Goal: Information Seeking & Learning: Check status

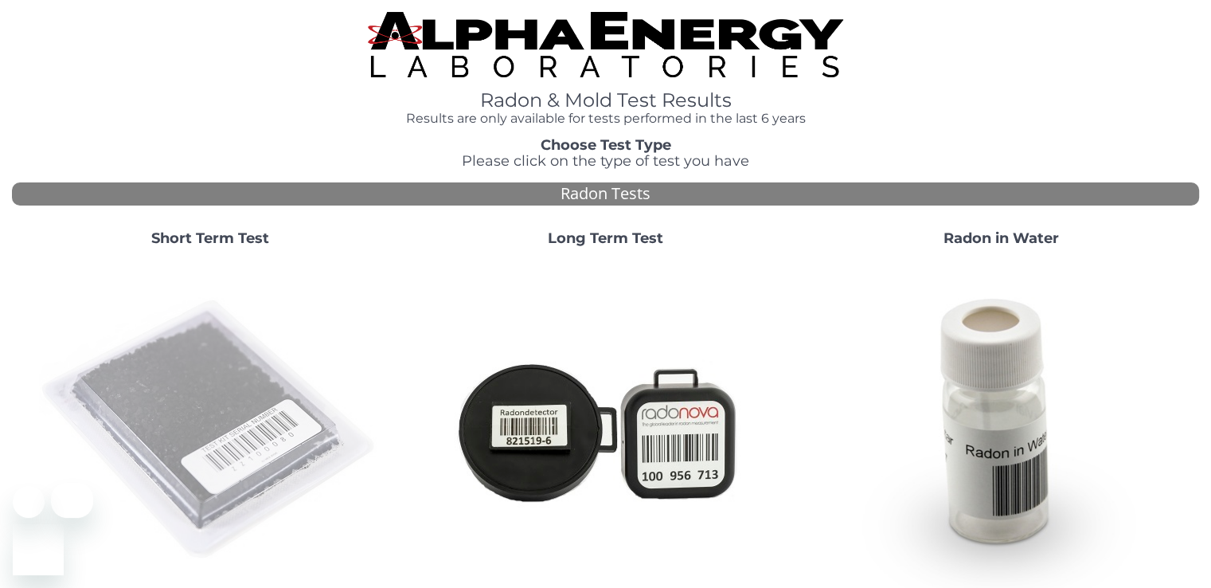
click at [201, 394] on img at bounding box center [210, 430] width 342 height 342
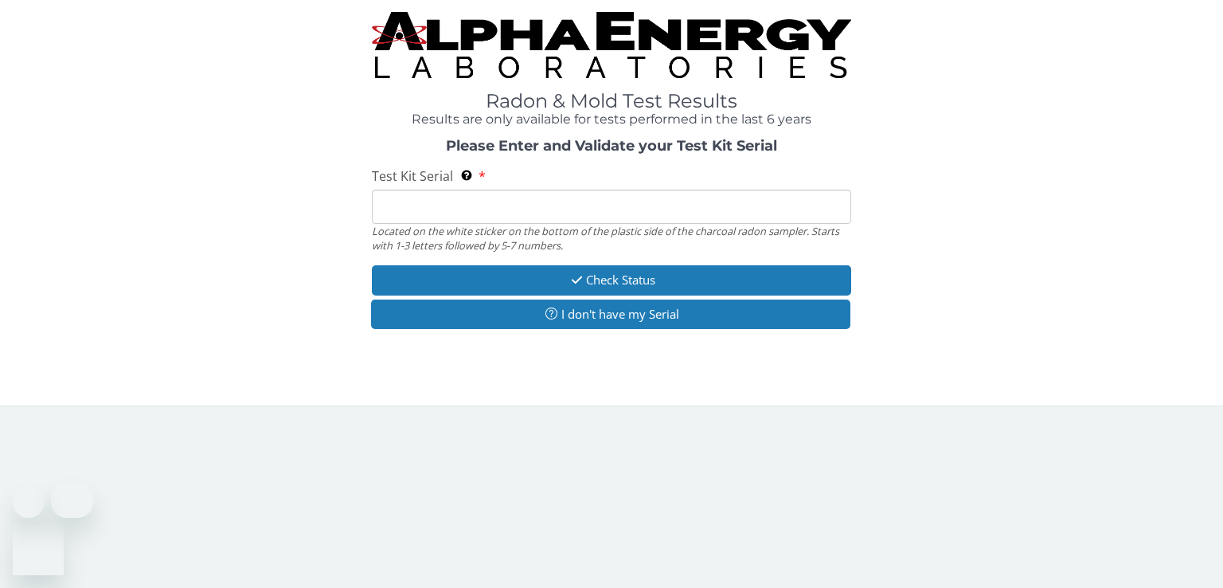
click at [430, 204] on input "Test Kit Serial Located on the white sticker on the bottom of the plastic side …" at bounding box center [611, 207] width 479 height 34
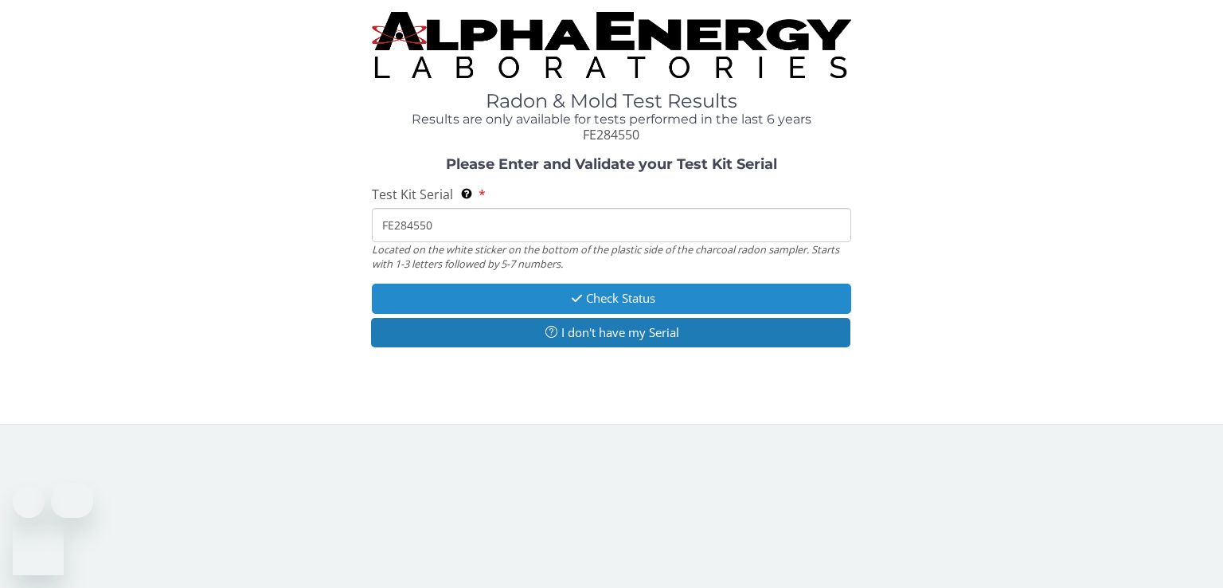
type input "FE284550"
click at [612, 300] on button "Check Status" at bounding box center [611, 297] width 479 height 29
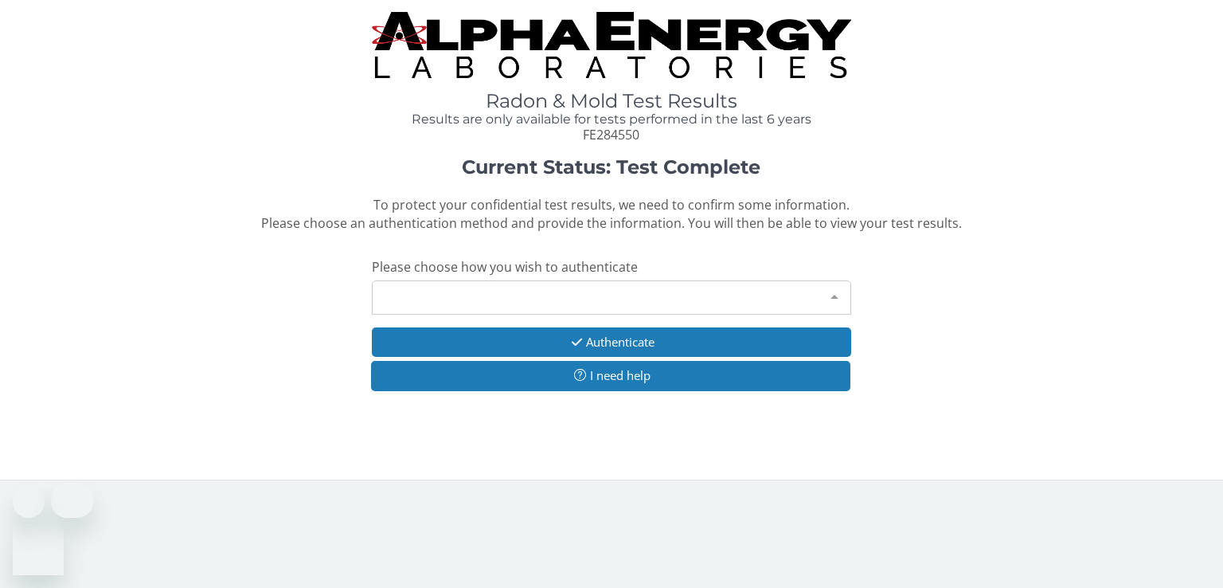
click at [822, 297] on div at bounding box center [835, 296] width 32 height 30
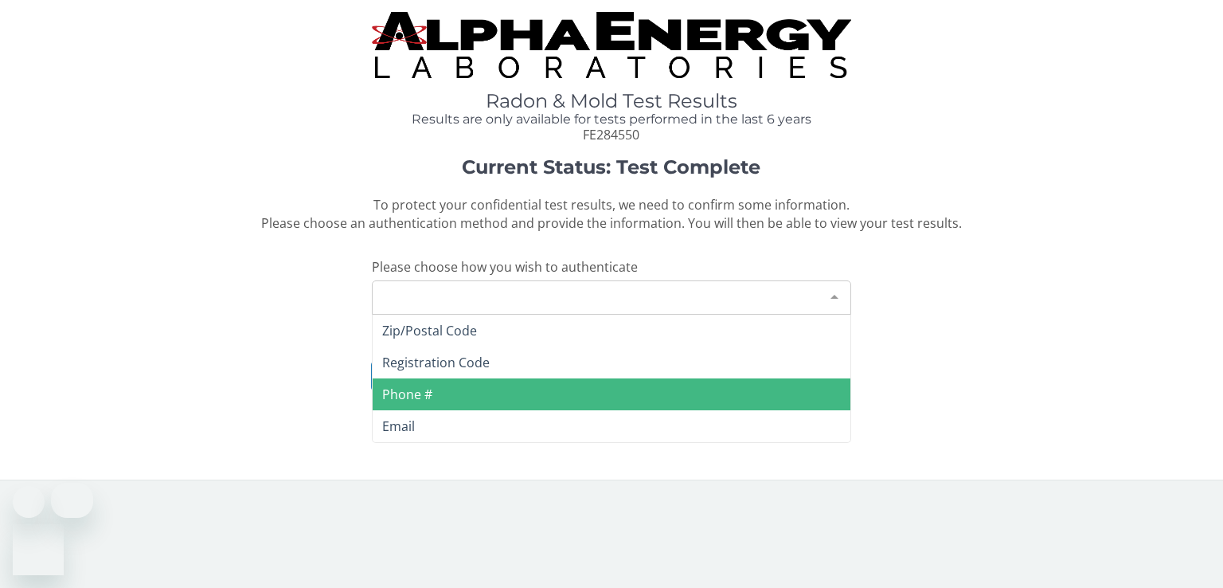
click at [441, 393] on span "Phone #" at bounding box center [612, 394] width 478 height 32
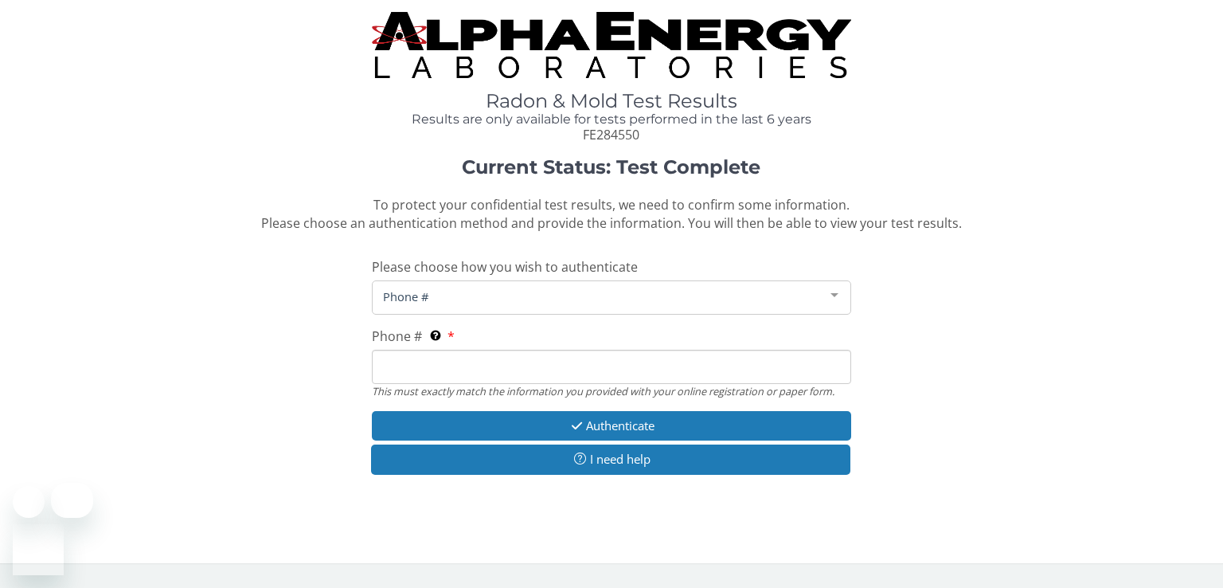
click at [440, 367] on input "Phone # This must exactly match the information you provided with your online r…" at bounding box center [611, 367] width 479 height 34
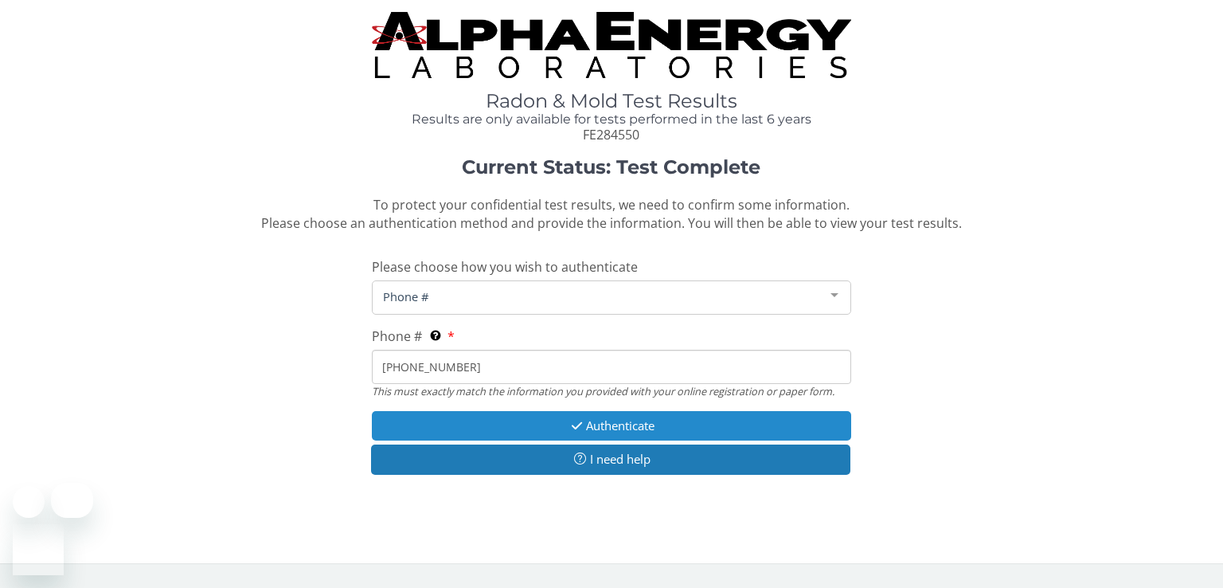
type input "[PHONE_NUMBER]"
click at [635, 425] on button "Authenticate" at bounding box center [611, 425] width 479 height 29
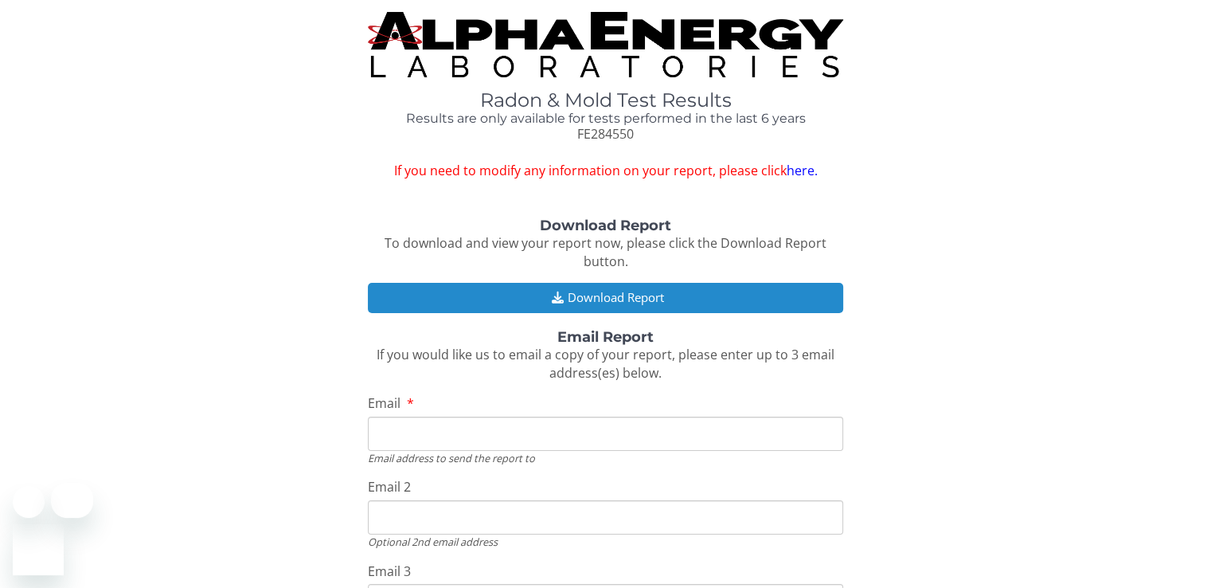
click at [635, 297] on button "Download Report" at bounding box center [605, 297] width 475 height 29
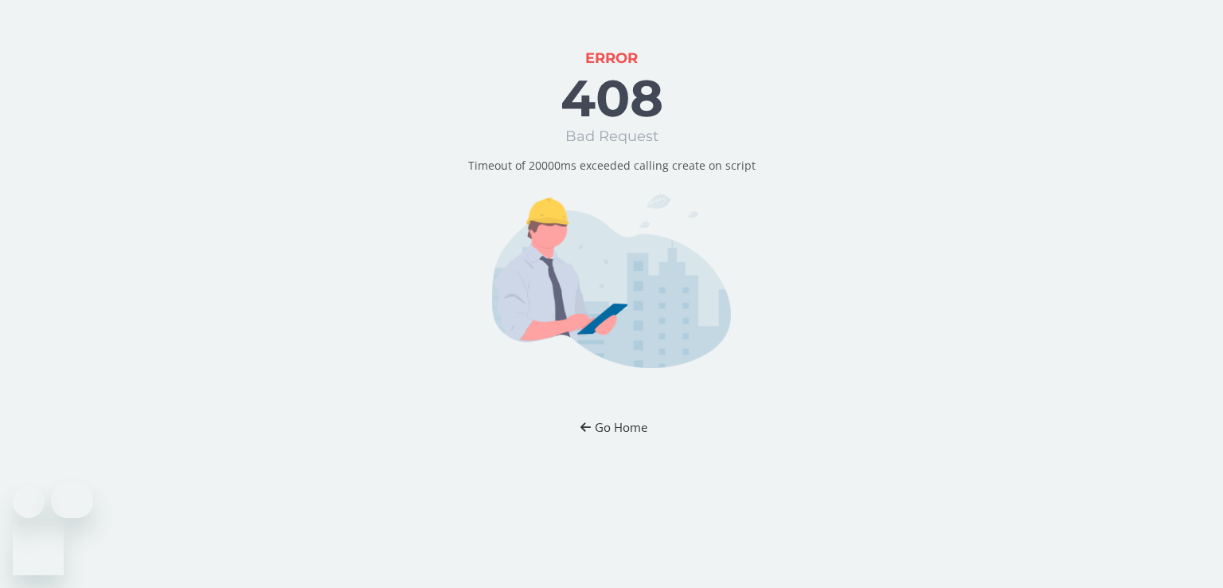
click at [614, 429] on button "Go Home" at bounding box center [611, 426] width 93 height 29
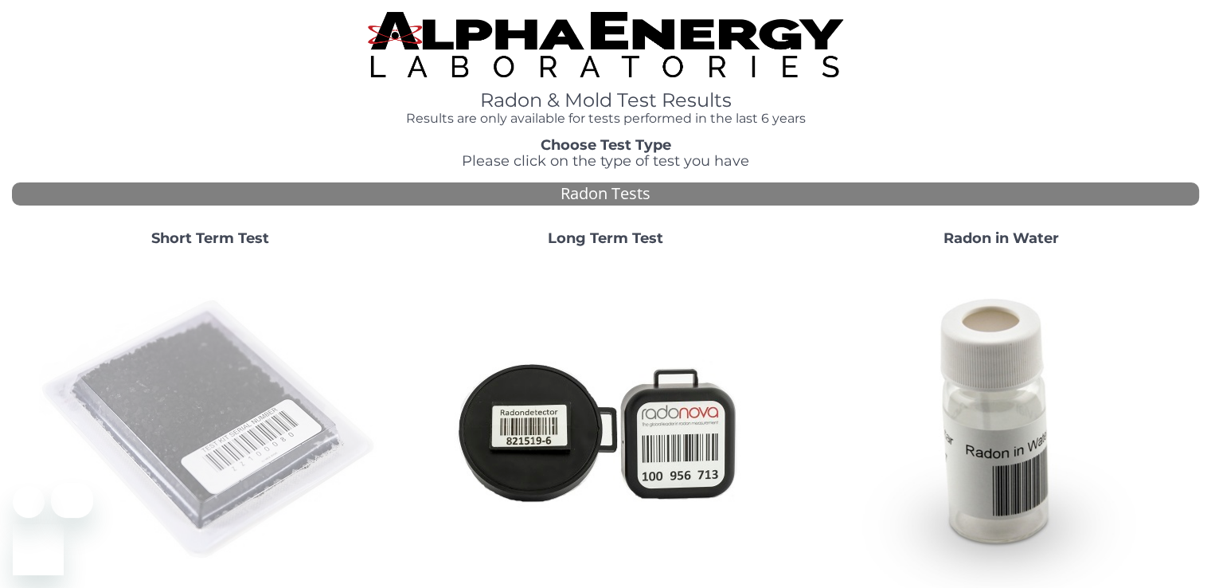
click at [229, 421] on img at bounding box center [210, 430] width 342 height 342
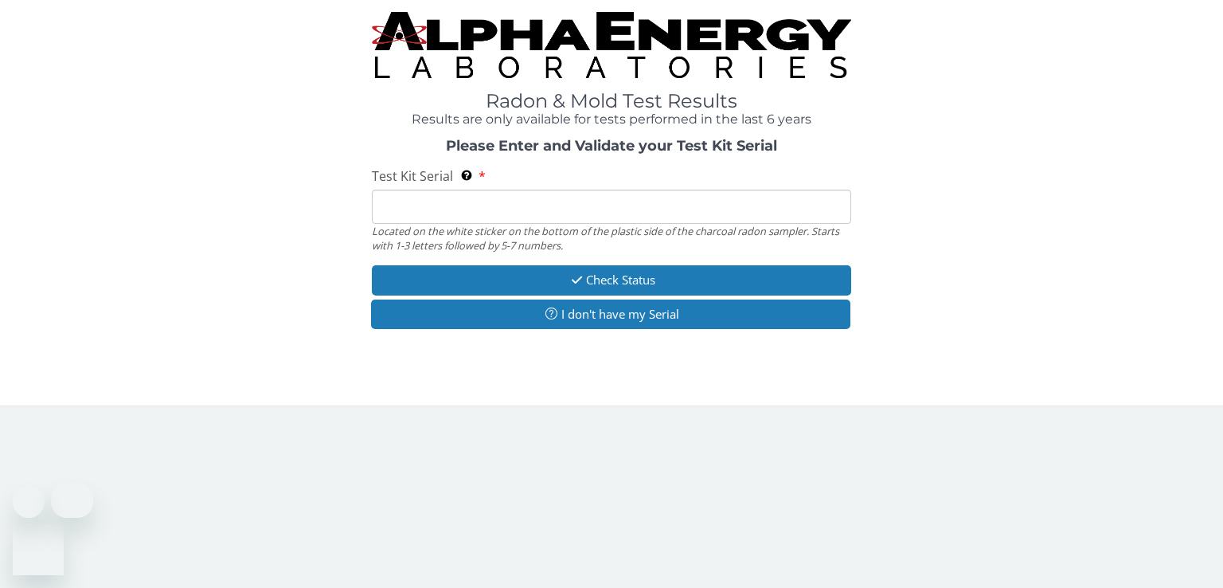
click at [487, 211] on input "Test Kit Serial Located on the white sticker on the bottom of the plastic side …" at bounding box center [611, 207] width 479 height 34
type input "FE284550"
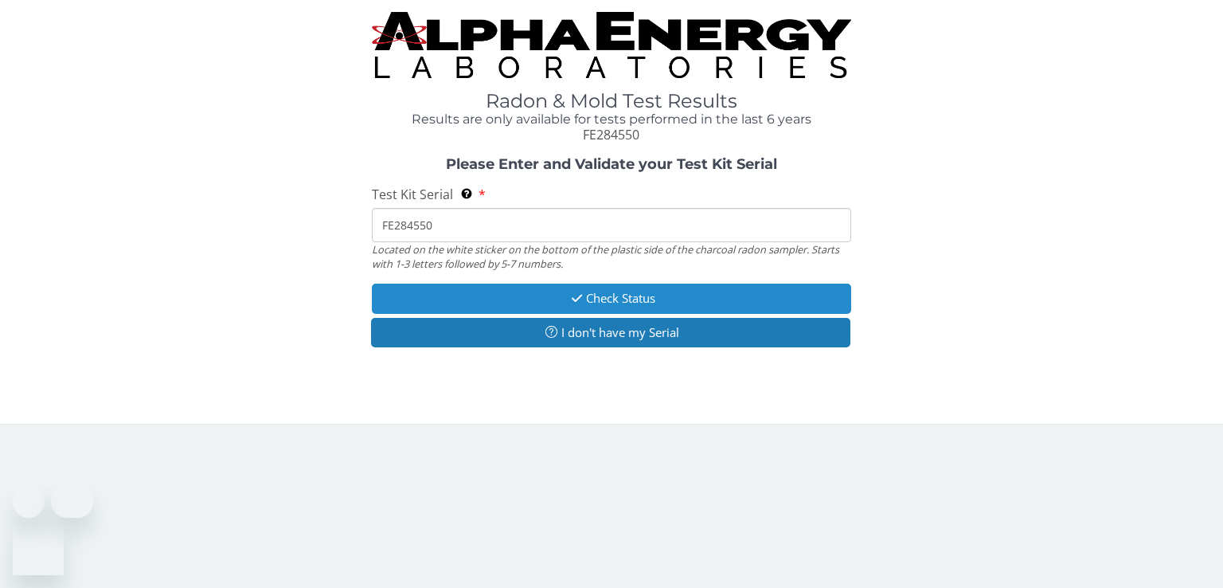
click at [596, 302] on button "Check Status" at bounding box center [611, 297] width 479 height 29
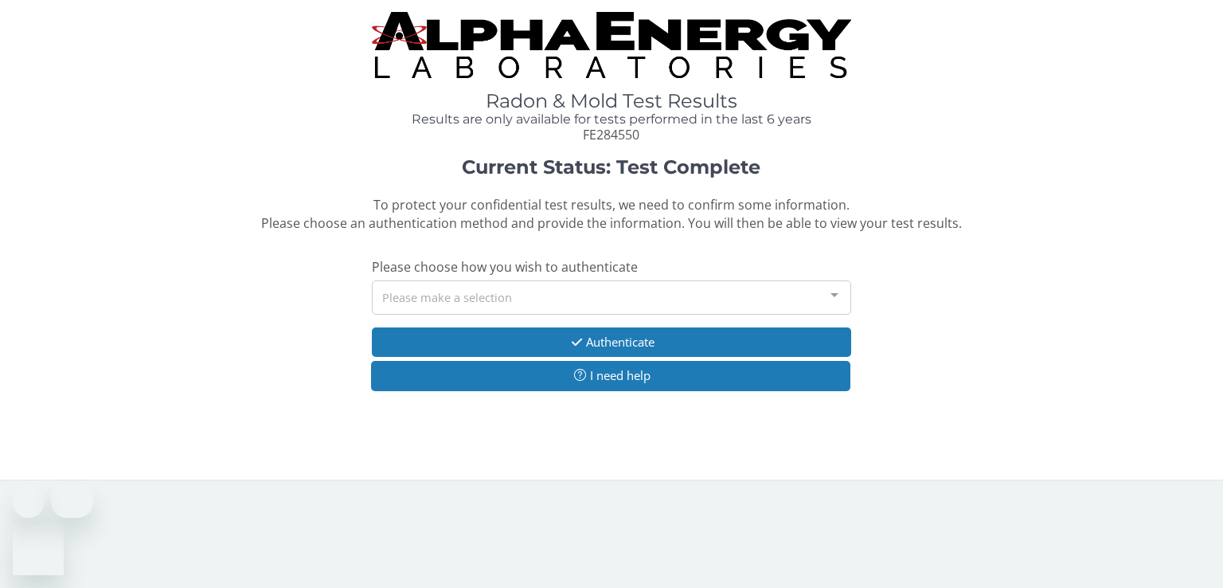
click at [491, 298] on div "Please make a selection" at bounding box center [611, 297] width 479 height 34
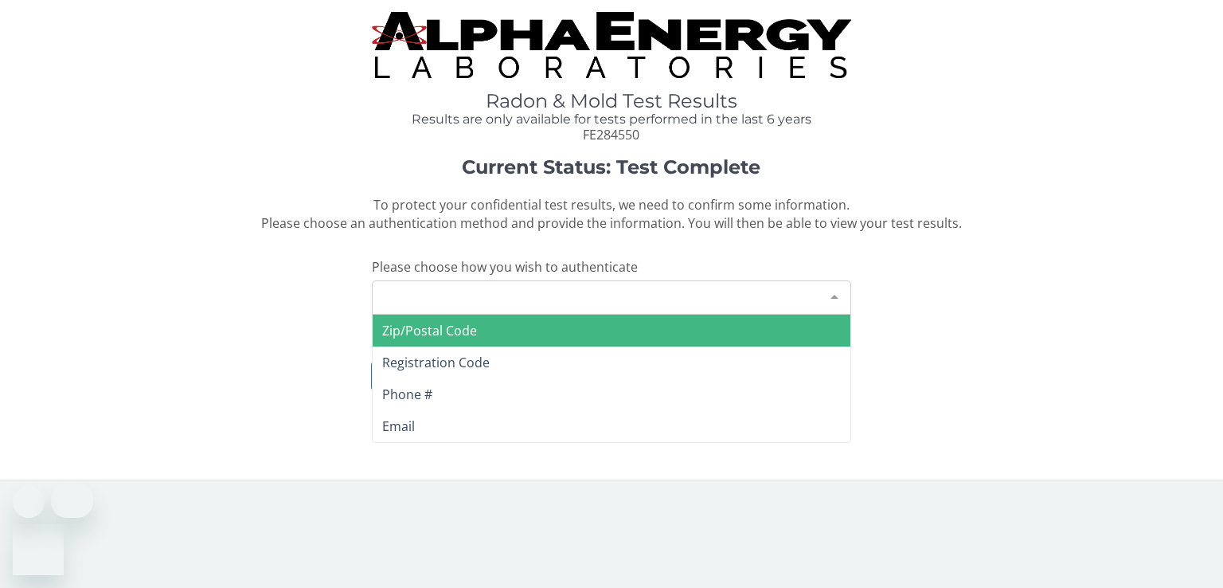
click at [479, 328] on span "Zip/Postal Code" at bounding box center [612, 331] width 478 height 32
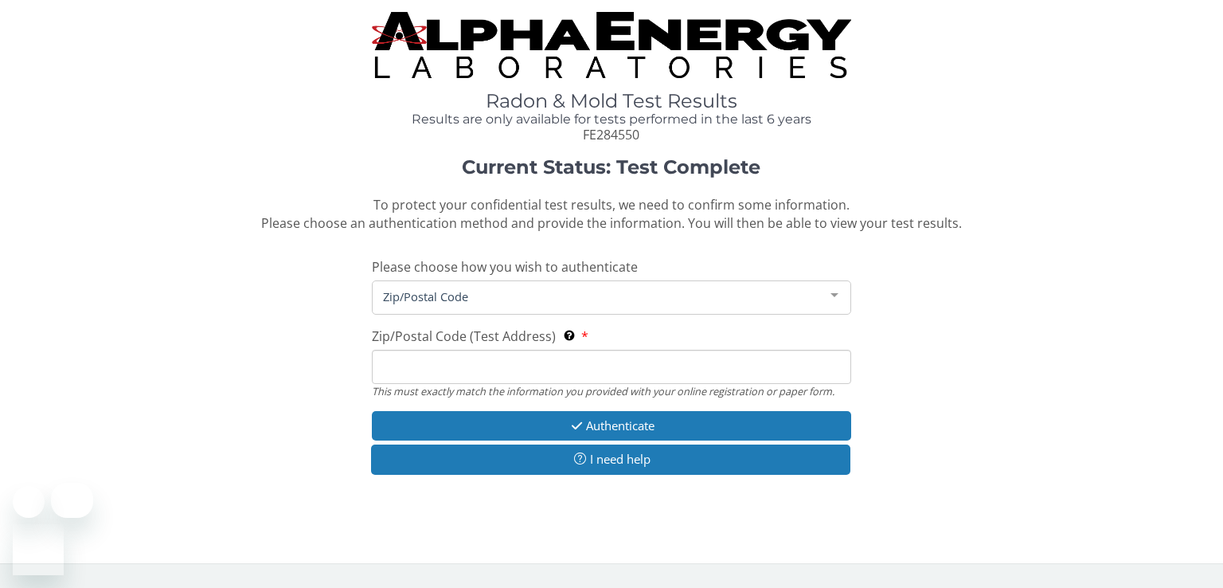
click at [436, 370] on input "Zip/Postal Code (Test Address) This must exactly match the information you prov…" at bounding box center [611, 367] width 479 height 34
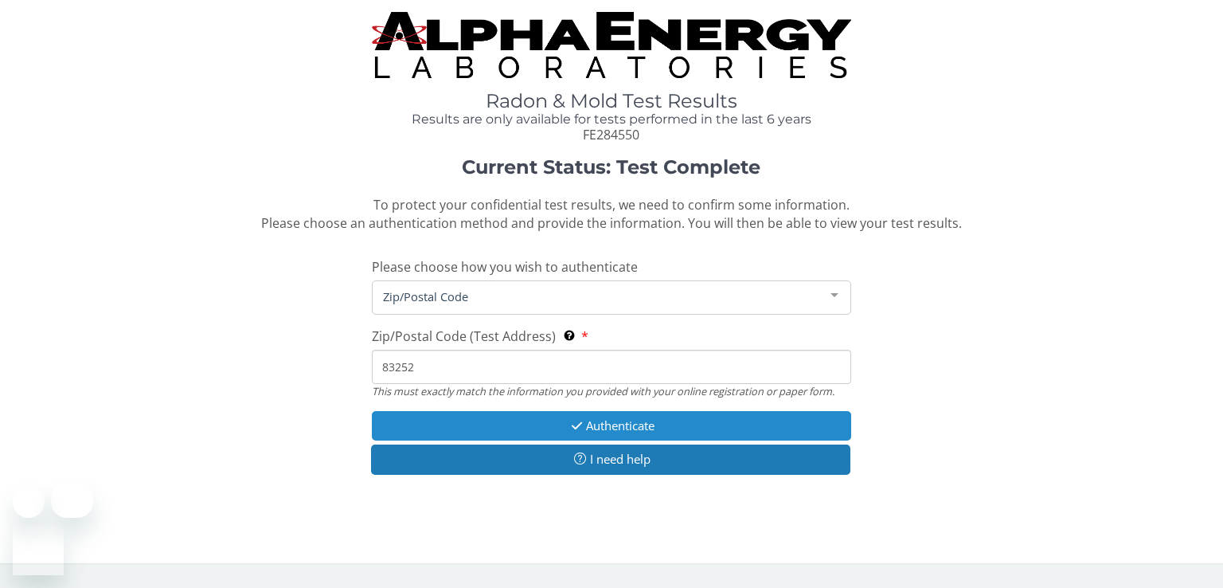
type input "83252"
click at [596, 420] on button "Authenticate" at bounding box center [611, 425] width 479 height 29
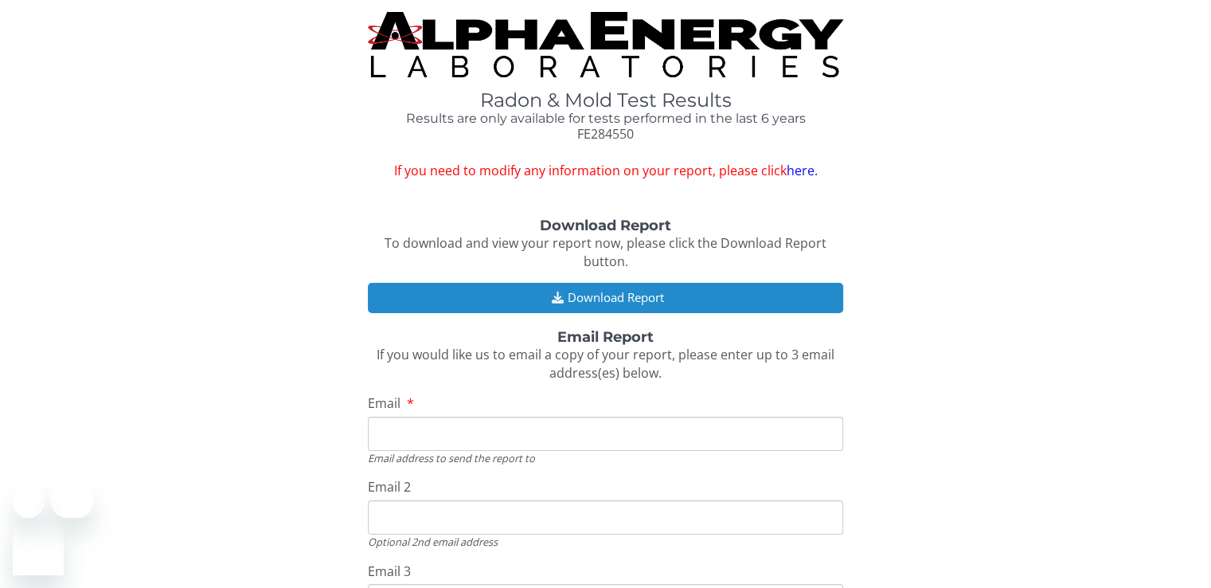
click at [602, 295] on button "Download Report" at bounding box center [605, 297] width 475 height 29
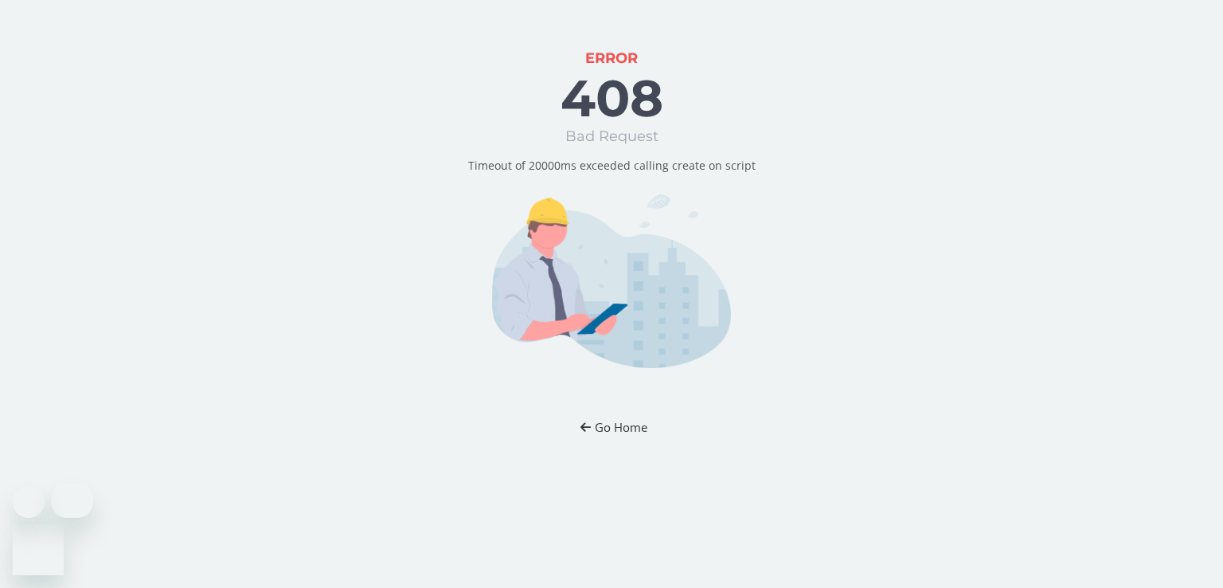
click at [622, 431] on button "Go Home" at bounding box center [611, 426] width 93 height 29
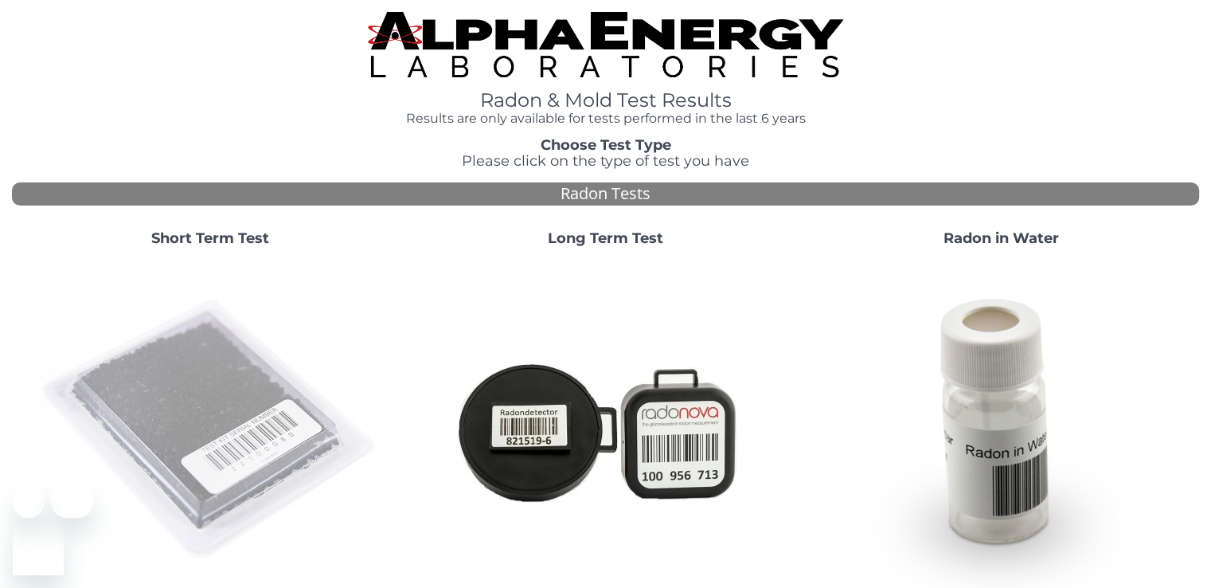
click at [217, 413] on img at bounding box center [210, 430] width 342 height 342
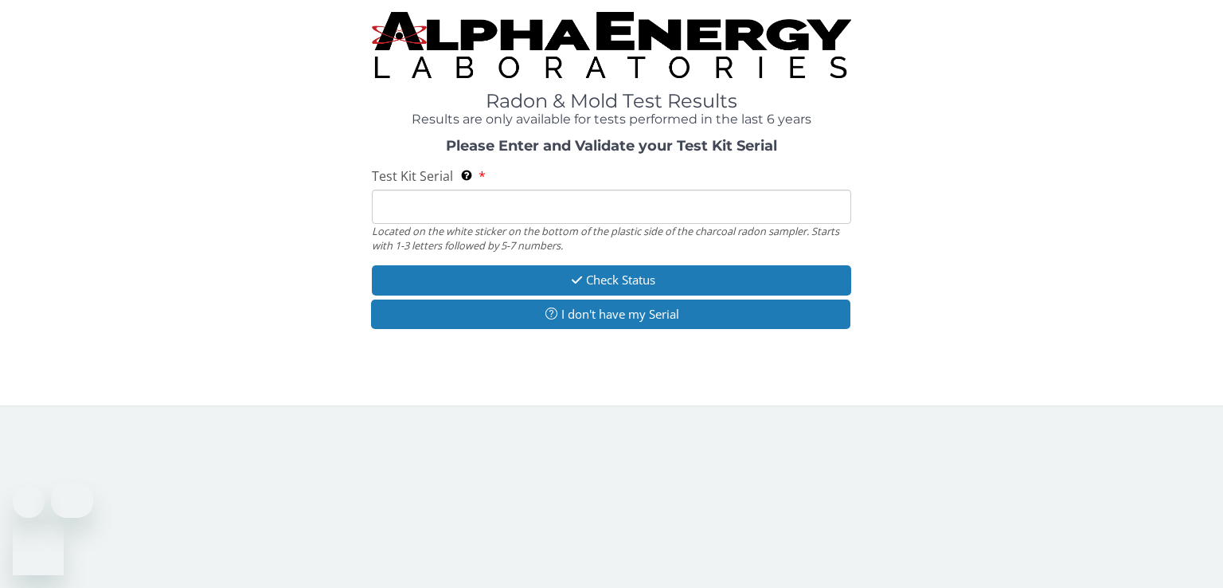
click at [410, 211] on input "Test Kit Serial Located on the white sticker on the bottom of the plastic side …" at bounding box center [611, 207] width 479 height 34
type input "FE284550"
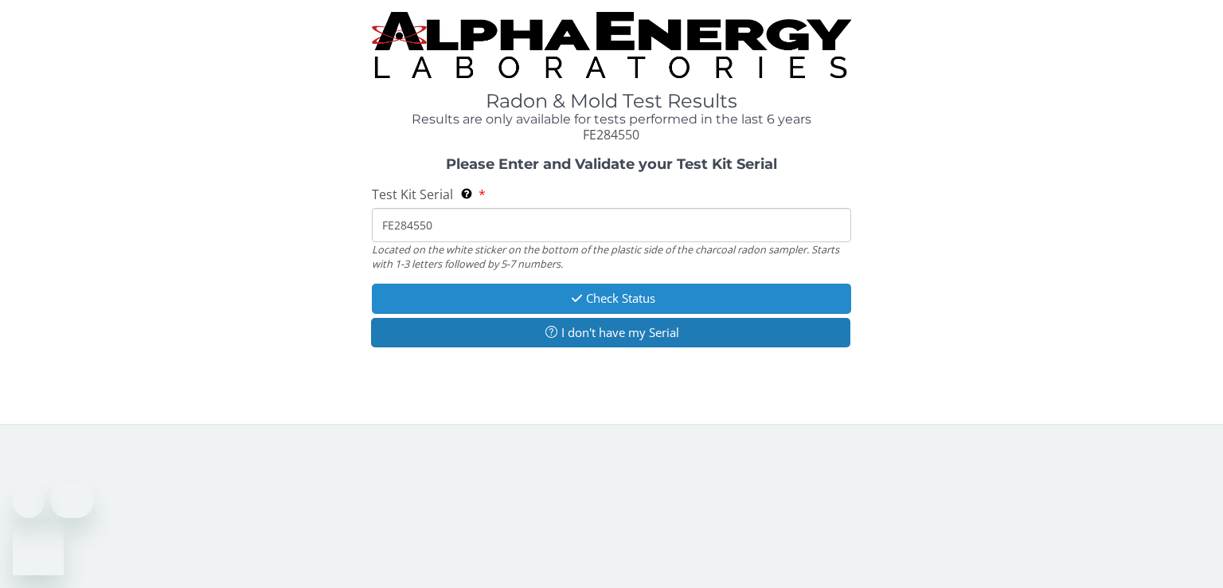
click at [576, 297] on icon "button" at bounding box center [577, 298] width 18 height 12
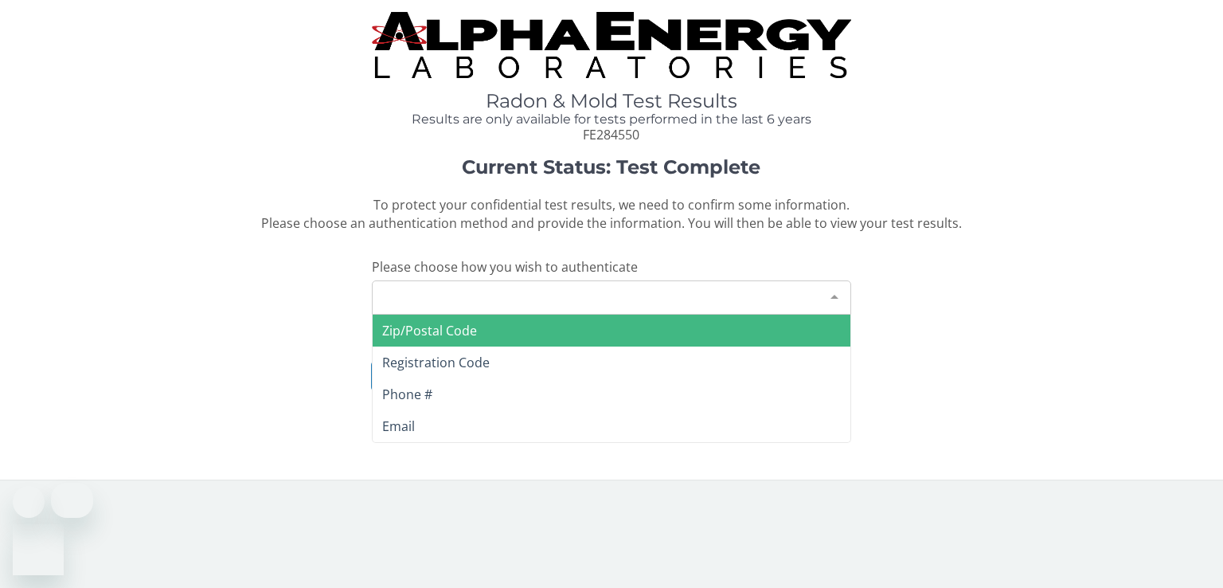
click at [576, 297] on div "Please make a selection" at bounding box center [611, 297] width 479 height 34
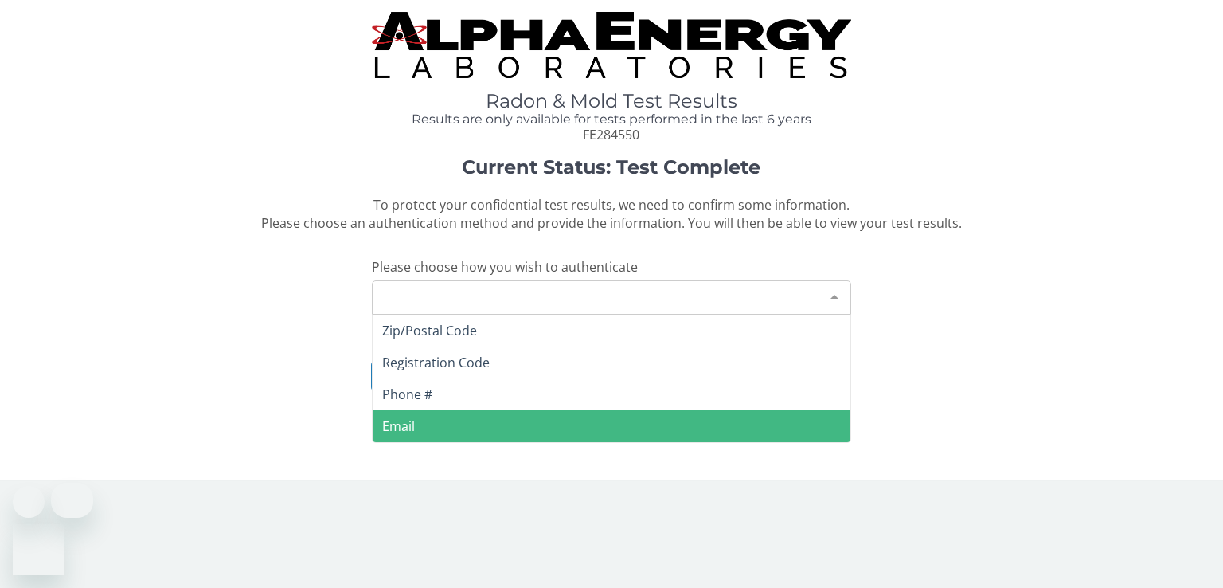
click at [464, 420] on span "Email" at bounding box center [612, 426] width 478 height 32
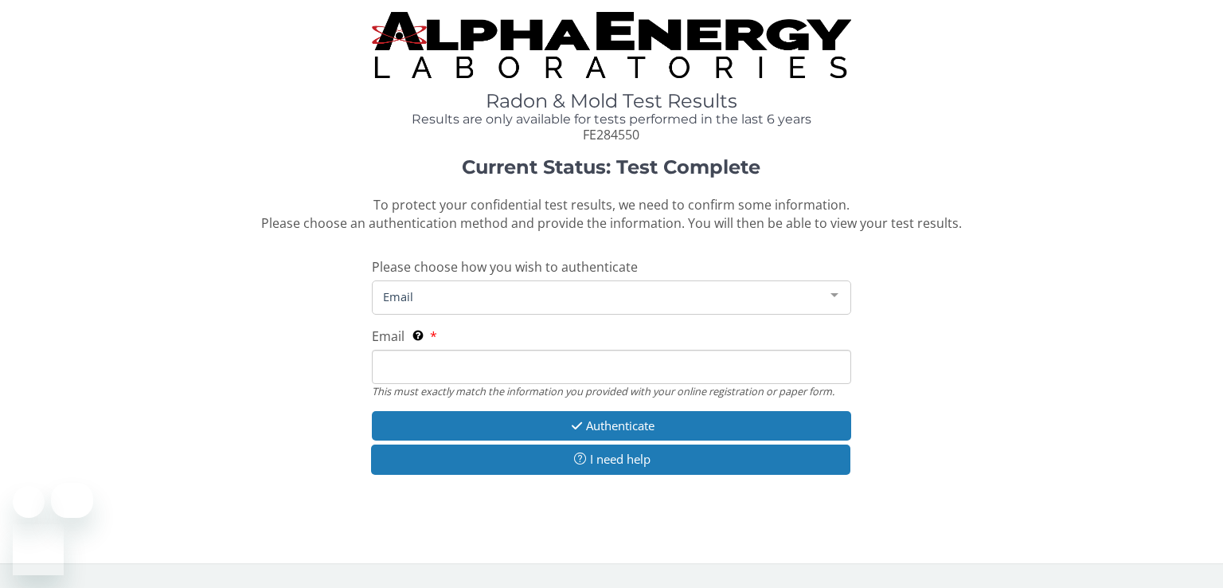
click at [428, 370] on input "Email This must exactly match the information you provided with your online reg…" at bounding box center [611, 367] width 479 height 34
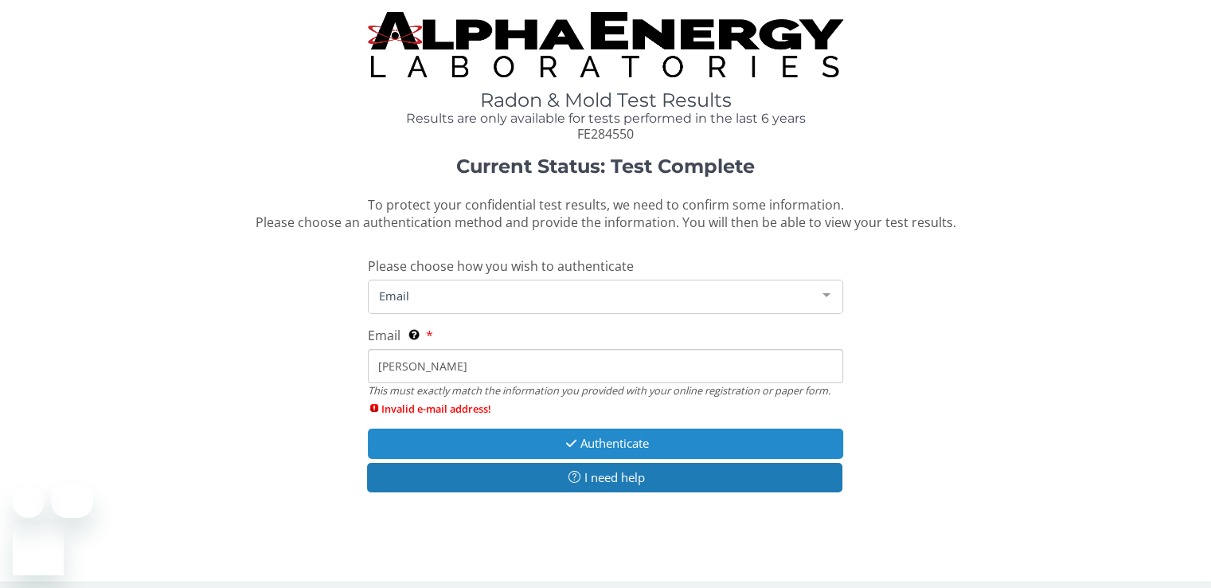
type input "[PERSON_NAME][EMAIL_ADDRESS][DOMAIN_NAME]"
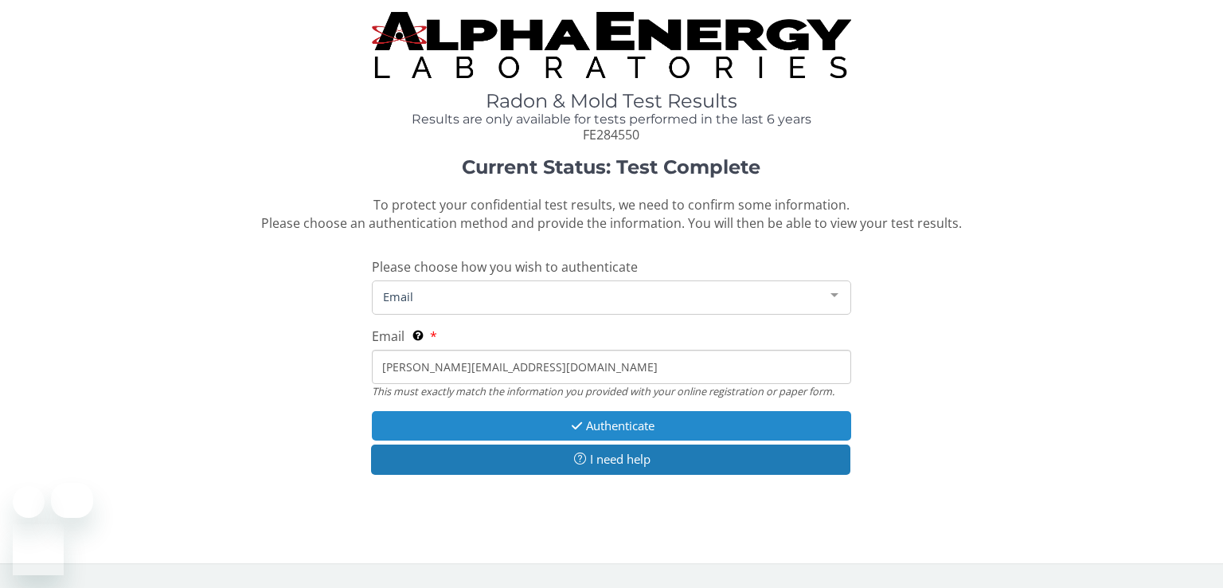
click at [599, 424] on button "Authenticate" at bounding box center [611, 425] width 479 height 29
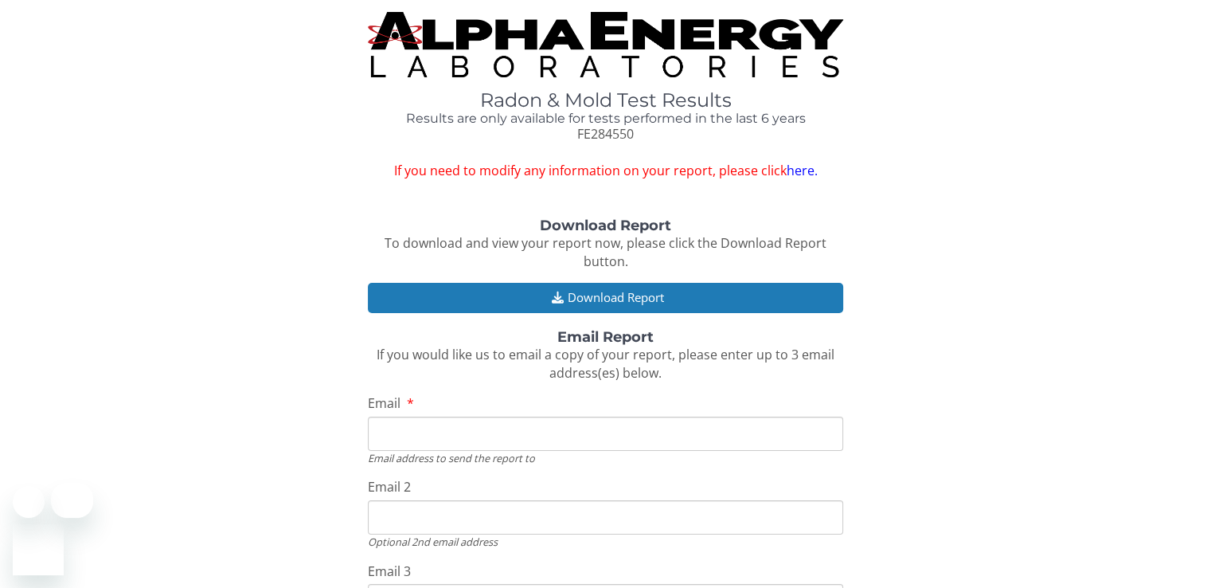
click at [506, 447] on input "Email" at bounding box center [605, 433] width 475 height 34
type input "[PERSON_NAME][EMAIL_ADDRESS][DOMAIN_NAME]"
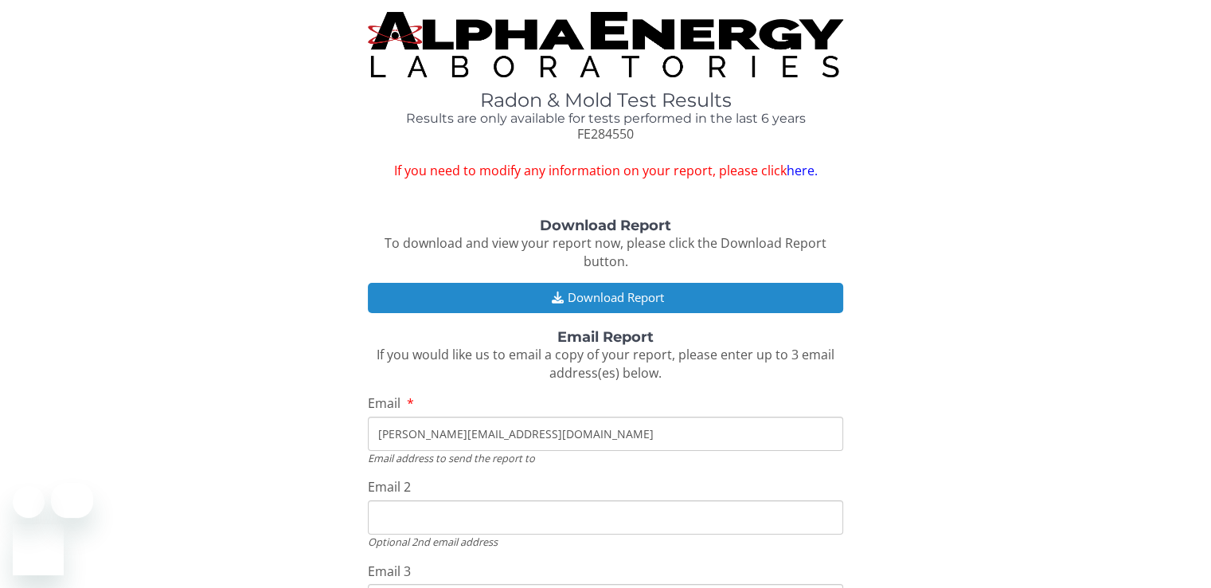
click at [618, 298] on button "Download Report" at bounding box center [605, 297] width 475 height 29
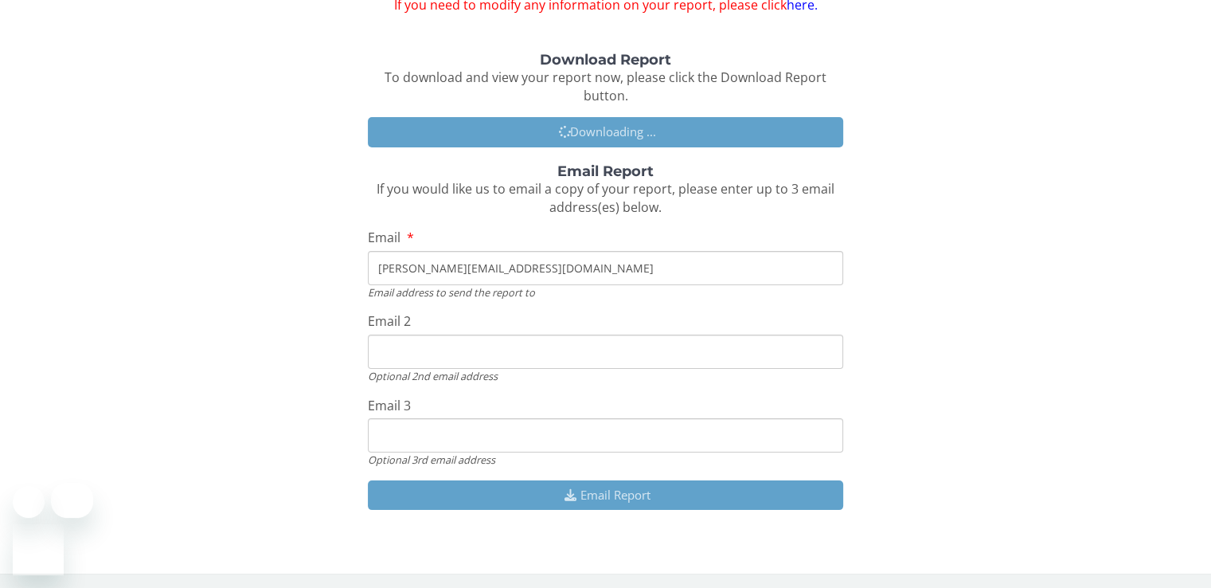
scroll to position [167, 0]
